Goal: Information Seeking & Learning: Learn about a topic

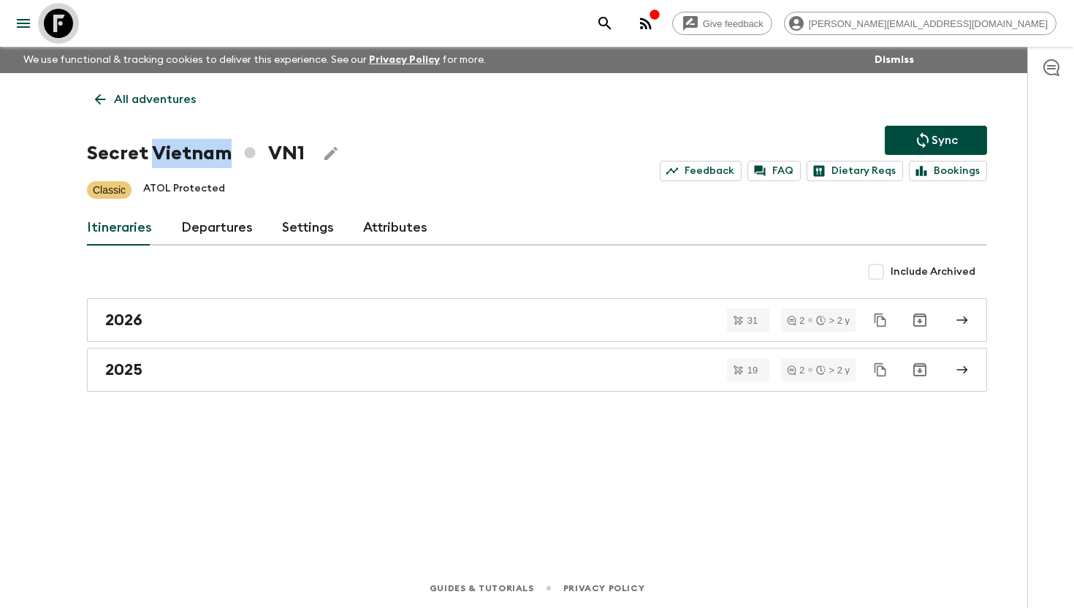
click at [56, 32] on icon at bounding box center [58, 23] width 29 height 29
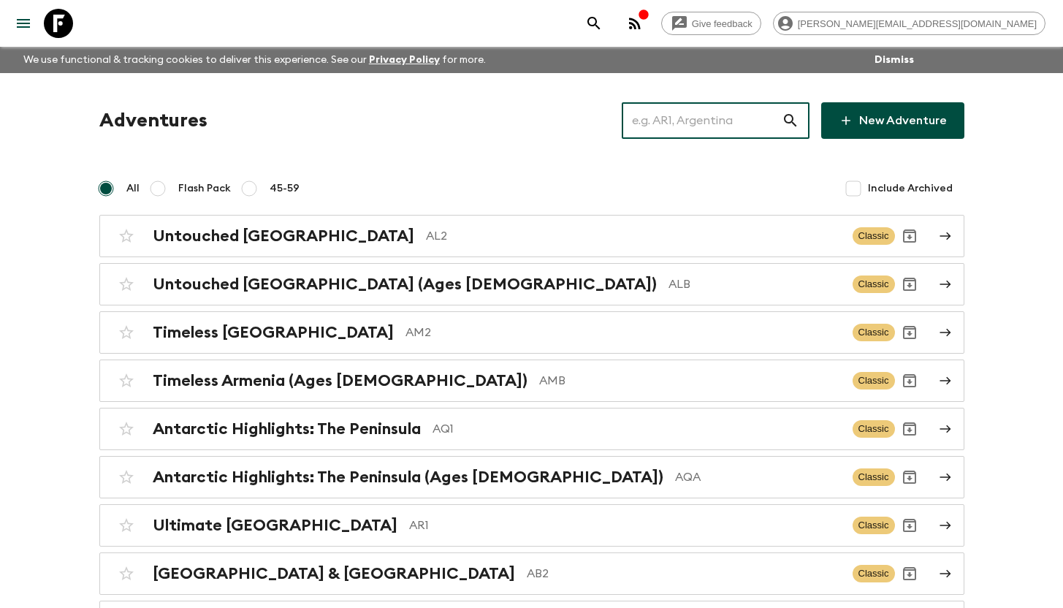
click at [710, 114] on input "text" at bounding box center [702, 120] width 160 height 41
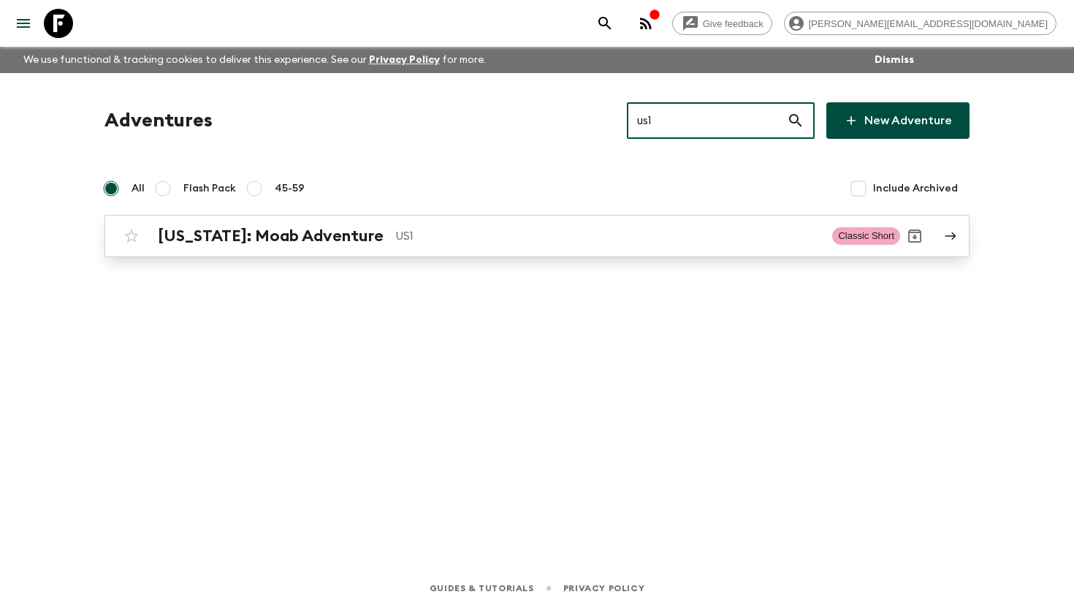
type input "us1"
click at [298, 231] on h2 "[US_STATE]: Moab Adventure" at bounding box center [271, 236] width 226 height 19
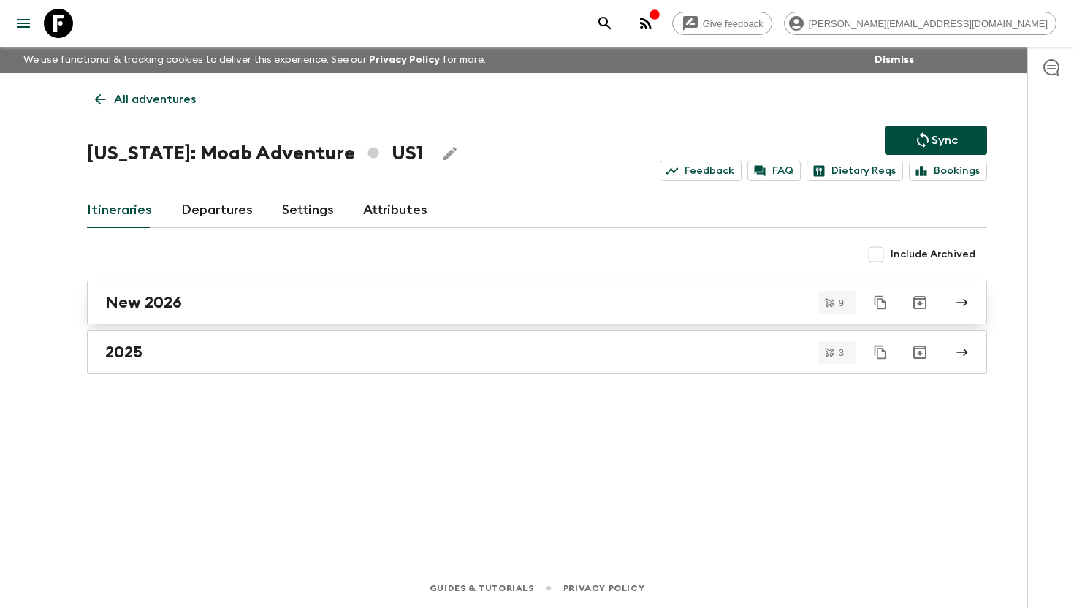
click at [188, 304] on div "New 2026" at bounding box center [523, 302] width 836 height 19
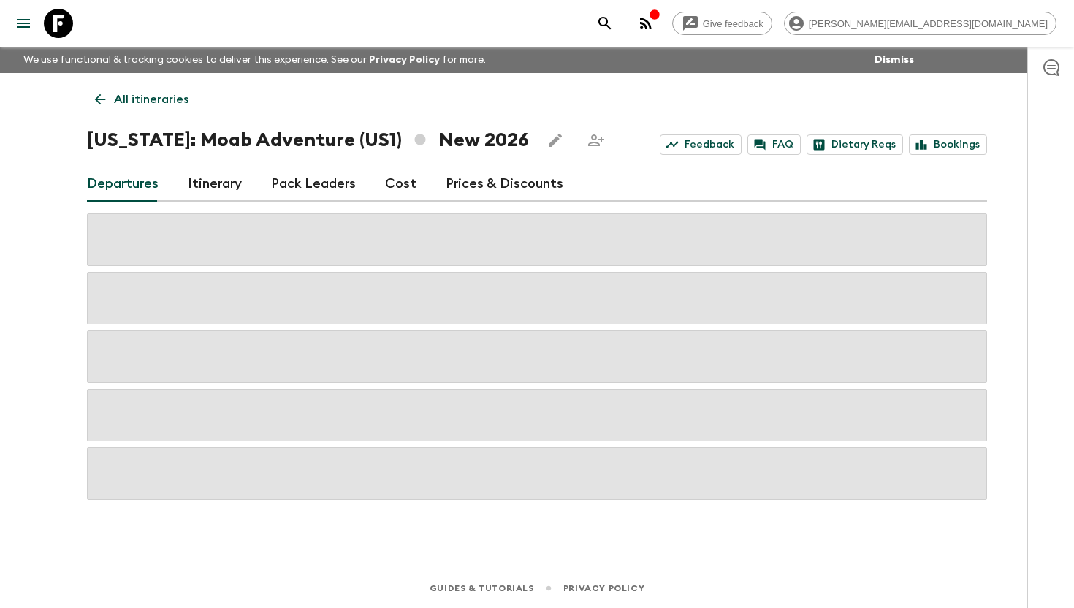
click at [394, 182] on link "Cost" at bounding box center [400, 184] width 31 height 35
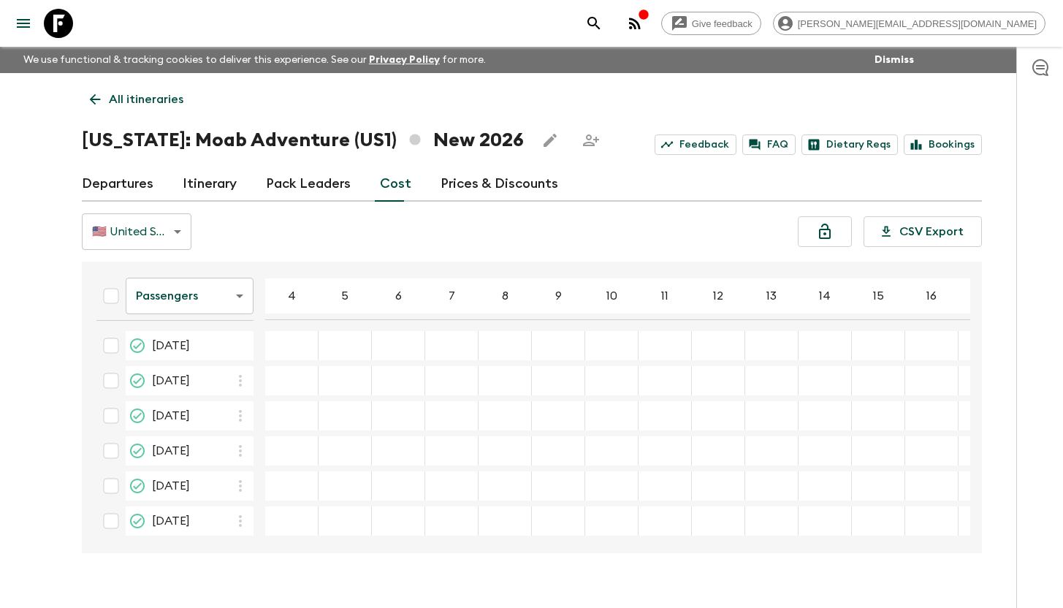
click at [123, 103] on p "All itineraries" at bounding box center [146, 100] width 75 height 18
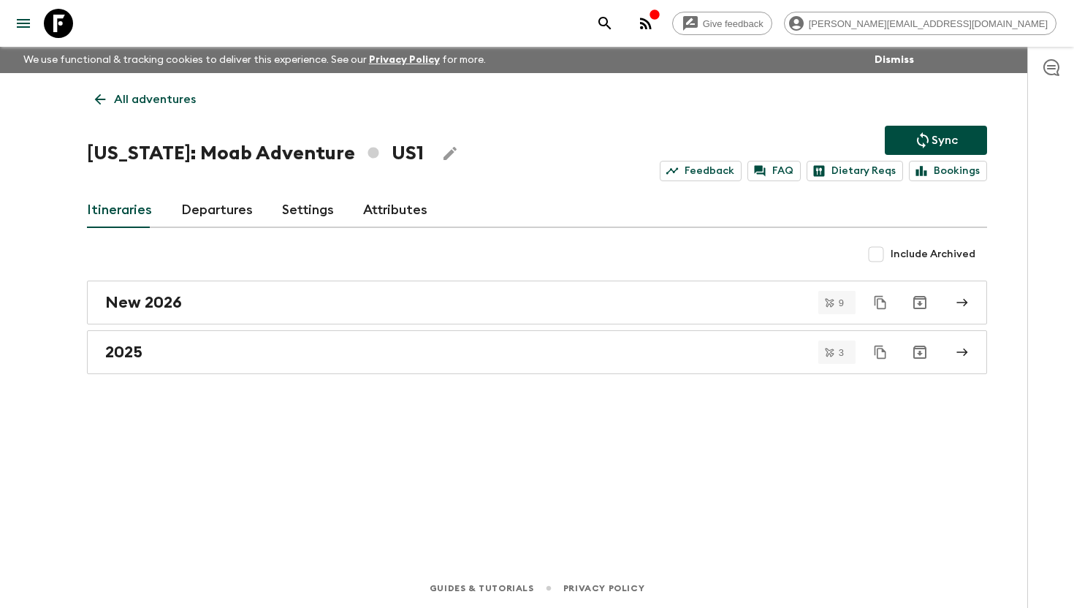
click at [53, 23] on icon at bounding box center [58, 23] width 29 height 29
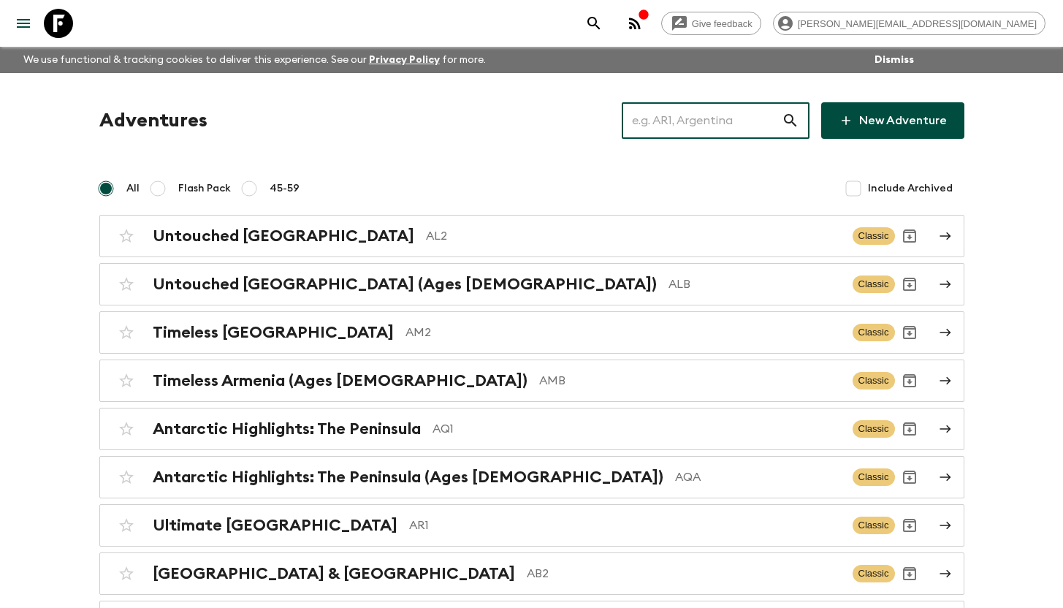
click at [683, 121] on input "text" at bounding box center [702, 120] width 160 height 41
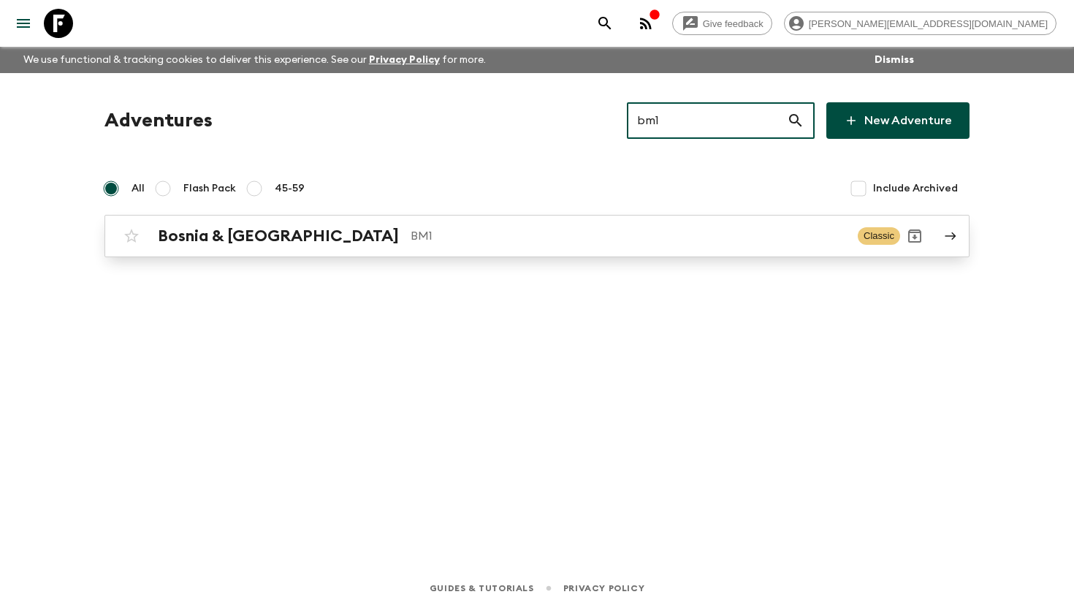
type input "bm1"
click at [298, 235] on h2 "Bosnia & [GEOGRAPHIC_DATA]" at bounding box center [278, 236] width 241 height 19
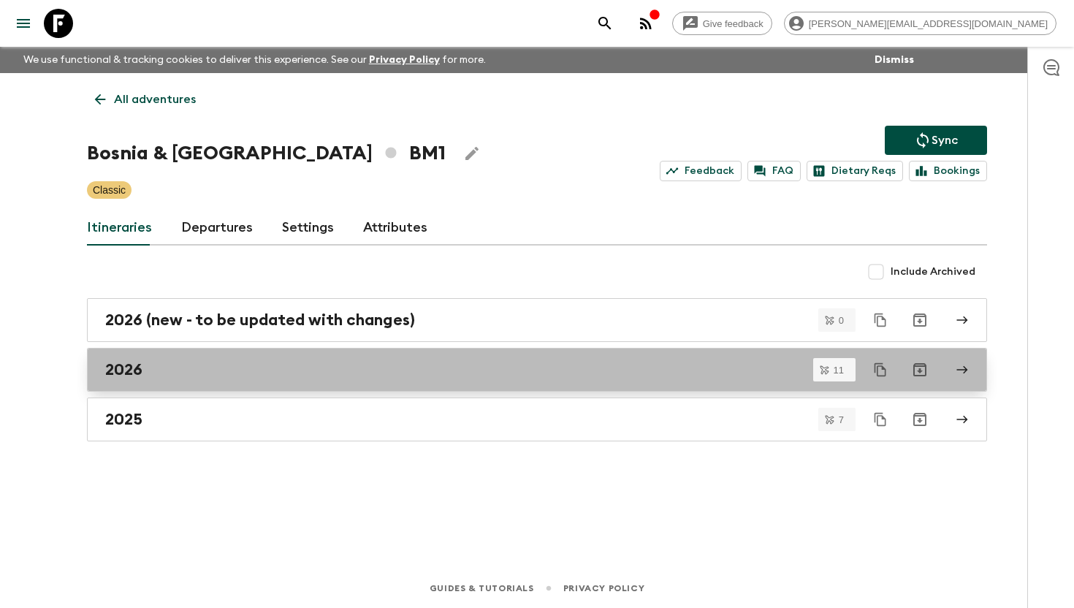
click at [238, 369] on div "2026" at bounding box center [523, 369] width 836 height 19
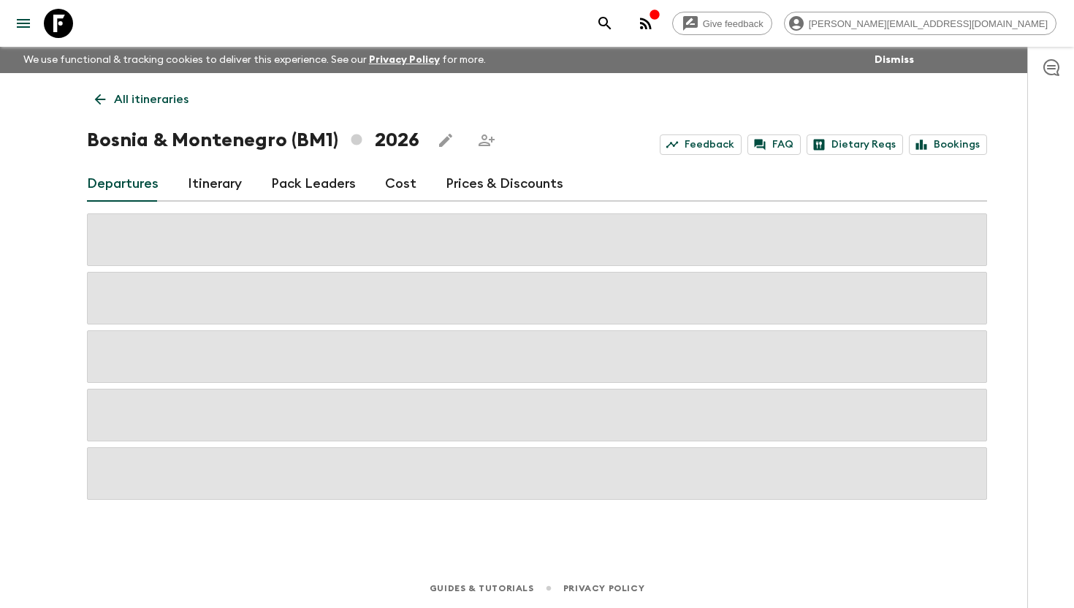
click at [389, 182] on link "Cost" at bounding box center [400, 184] width 31 height 35
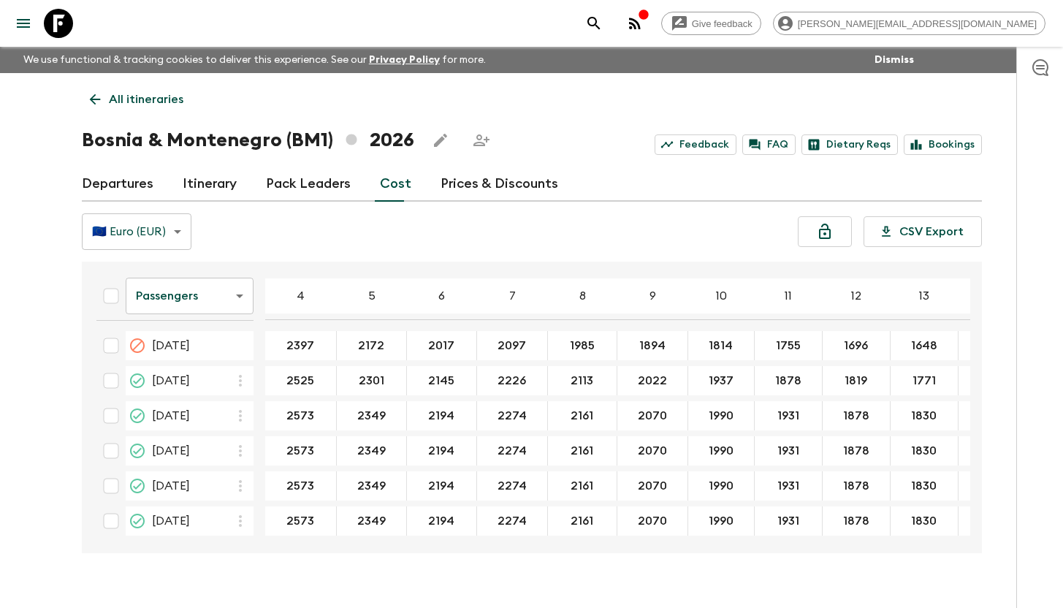
click at [54, 31] on icon at bounding box center [58, 23] width 29 height 29
